Goal: Task Accomplishment & Management: Use online tool/utility

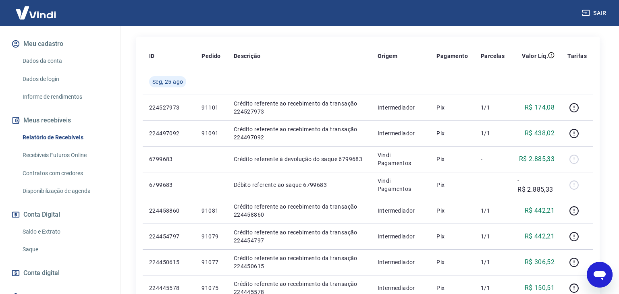
scroll to position [97, 0]
click at [38, 244] on link "Saque" at bounding box center [64, 250] width 91 height 17
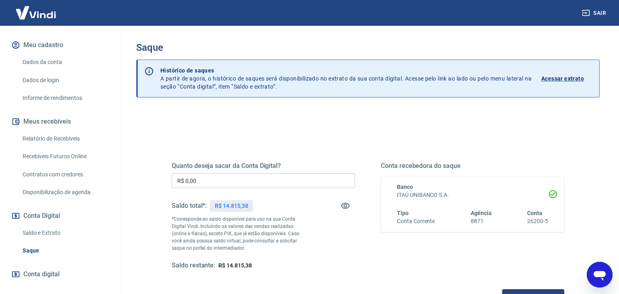
click at [295, 180] on input "R$ 0,00" at bounding box center [263, 180] width 183 height 15
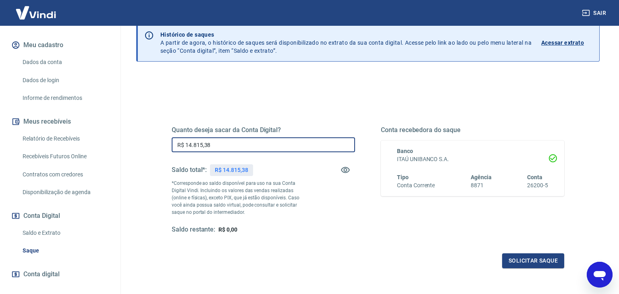
scroll to position [36, 0]
type input "R$ 14.815,38"
click at [533, 261] on button "Solicitar saque" at bounding box center [533, 260] width 62 height 15
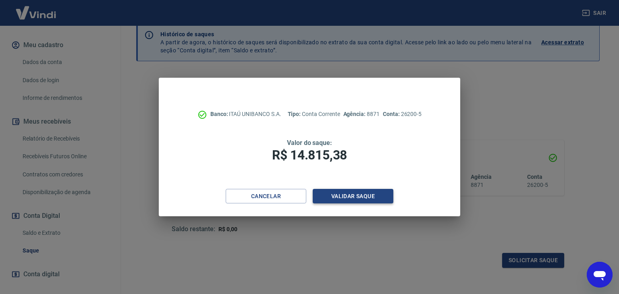
click at [355, 196] on button "Validar saque" at bounding box center [353, 196] width 81 height 15
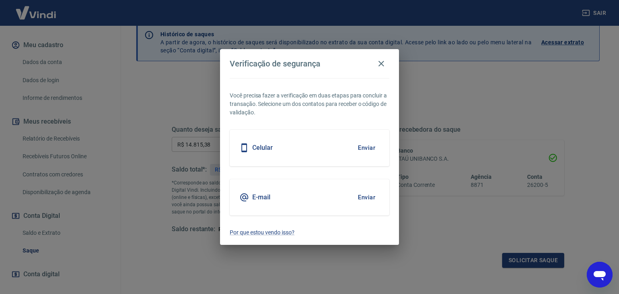
click at [365, 147] on button "Enviar" at bounding box center [366, 147] width 26 height 17
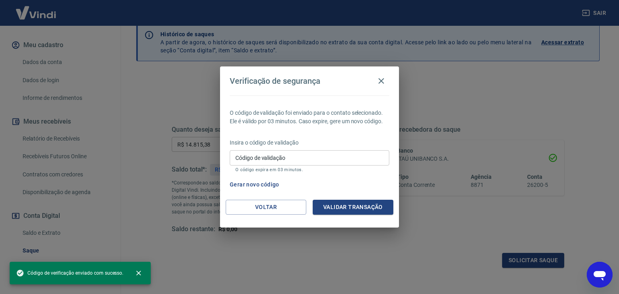
click at [344, 159] on input "Código de validação" at bounding box center [309, 157] width 159 height 15
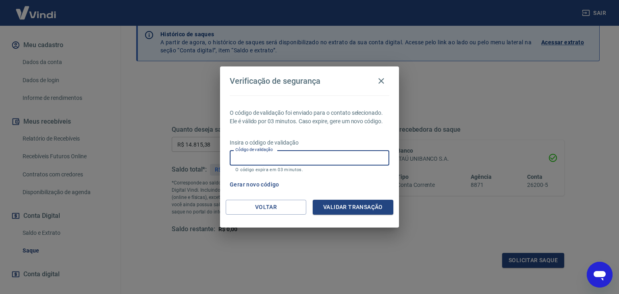
click at [340, 159] on input "Código de validação" at bounding box center [309, 157] width 159 height 15
type input "698261"
click at [374, 207] on button "Validar transação" at bounding box center [353, 207] width 81 height 15
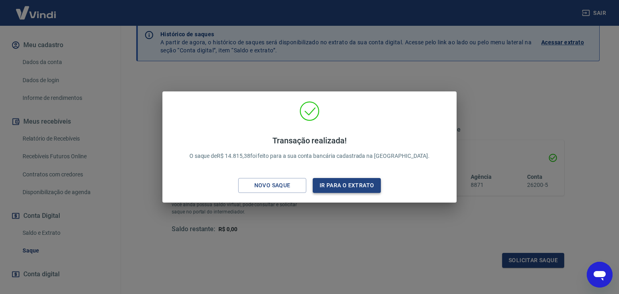
click at [352, 187] on button "Ir para o extrato" at bounding box center [347, 185] width 68 height 15
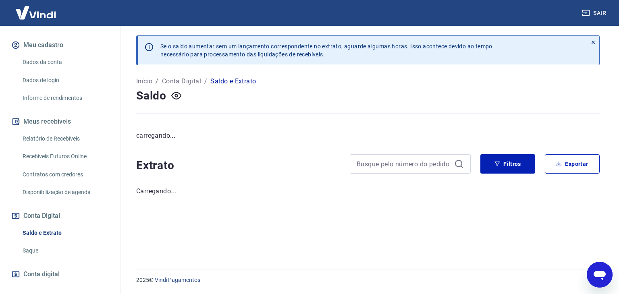
click at [39, 130] on link "Relatório de Recebíveis" at bounding box center [64, 138] width 91 height 17
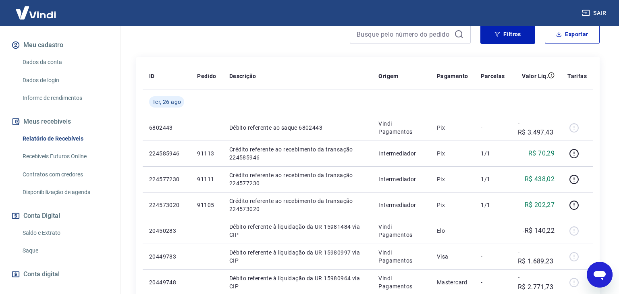
scroll to position [112, 0]
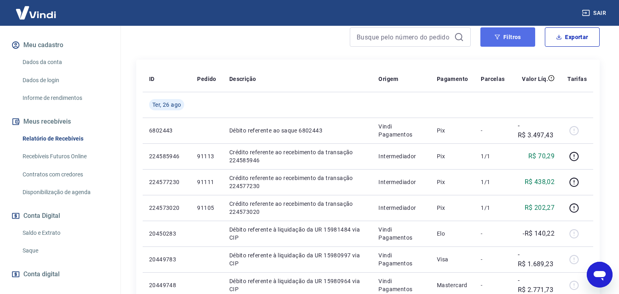
click at [499, 40] on button "Filtros" at bounding box center [507, 36] width 55 height 19
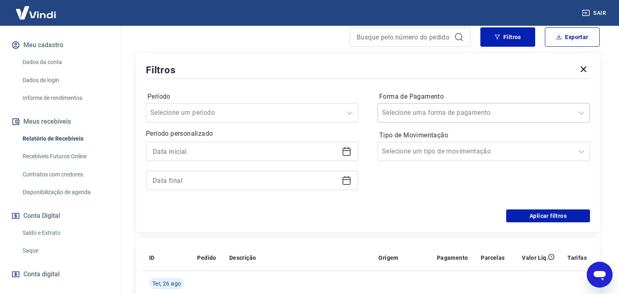
click at [451, 110] on input "Forma de Pagamento" at bounding box center [422, 113] width 81 height 10
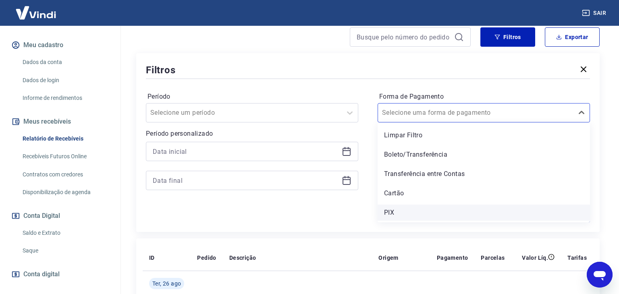
click at [424, 211] on div "PIX" at bounding box center [483, 213] width 212 height 16
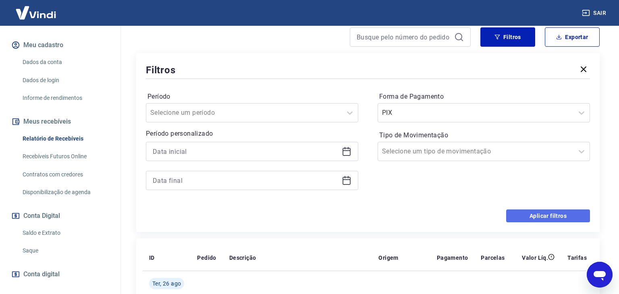
click at [536, 215] on button "Aplicar filtros" at bounding box center [548, 215] width 84 height 13
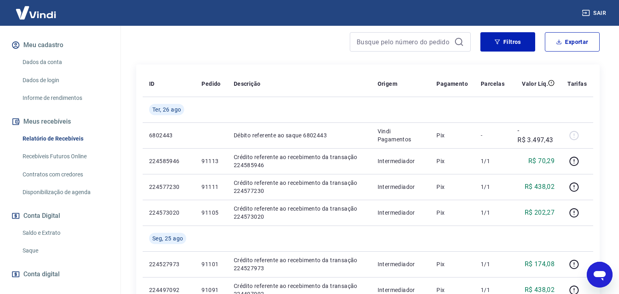
scroll to position [108, 0]
